Goal: Transaction & Acquisition: Subscribe to service/newsletter

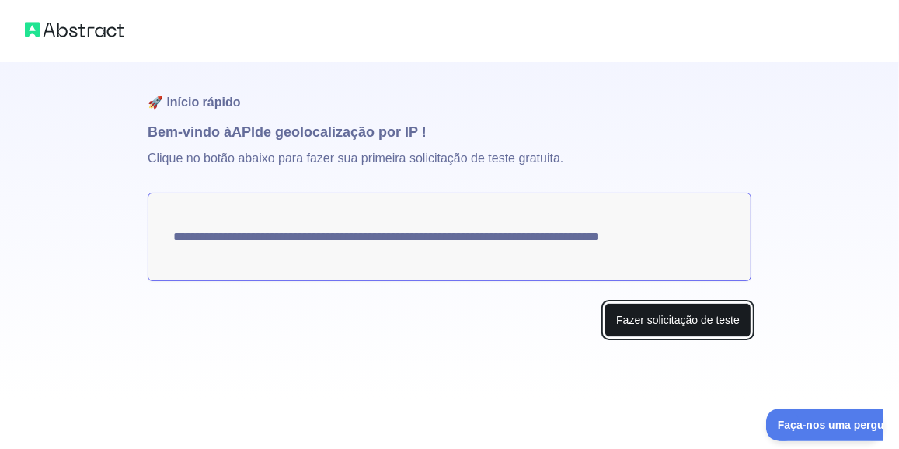
click at [641, 321] on font "Fazer solicitação de teste" at bounding box center [678, 320] width 124 height 12
